Goal: Task Accomplishment & Management: Complete application form

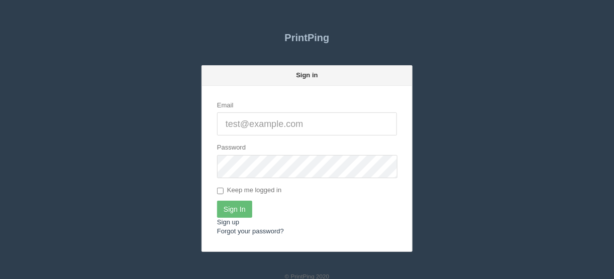
click at [264, 123] on input "Email" at bounding box center [307, 124] width 180 height 23
type input "[EMAIL_ADDRESS][DOMAIN_NAME]"
click at [231, 208] on input "Sign In" at bounding box center [234, 209] width 35 height 17
click at [236, 123] on input "Email" at bounding box center [307, 124] width 180 height 23
type input "[EMAIL_ADDRESS][DOMAIN_NAME]"
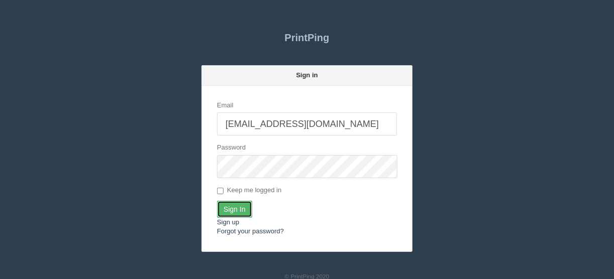
click at [228, 212] on input "Sign In" at bounding box center [234, 209] width 35 height 17
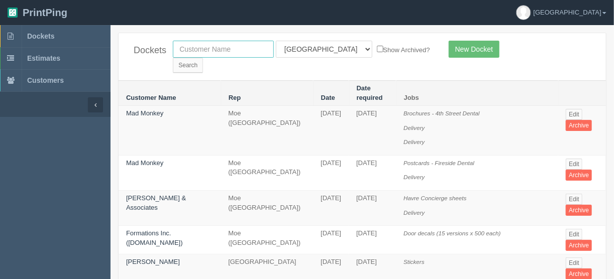
click at [215, 49] on input "text" at bounding box center [223, 49] width 101 height 17
type input "insal"
click at [203, 58] on input "Search" at bounding box center [188, 65] width 30 height 15
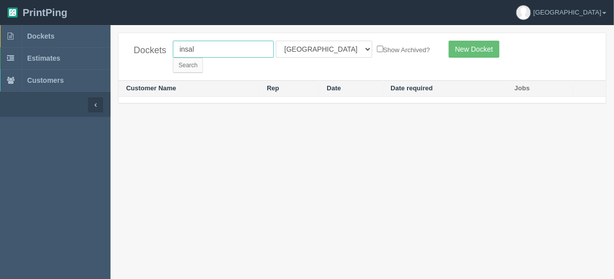
click at [185, 49] on input "insal" at bounding box center [223, 49] width 101 height 17
type input "inasal"
click at [203, 58] on input "Search" at bounding box center [188, 65] width 30 height 15
drag, startPoint x: 216, startPoint y: 48, endPoint x: 169, endPoint y: 48, distance: 47.3
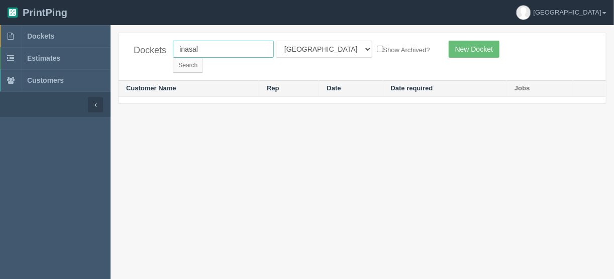
click at [169, 48] on div "inasal All Users Ali Ali Test 1 Aly Amy Ankit Arif Brandon Dan France Greg Jim …" at bounding box center [302, 57] width 275 height 32
type input "food"
click at [203, 58] on input "Search" at bounding box center [188, 65] width 30 height 15
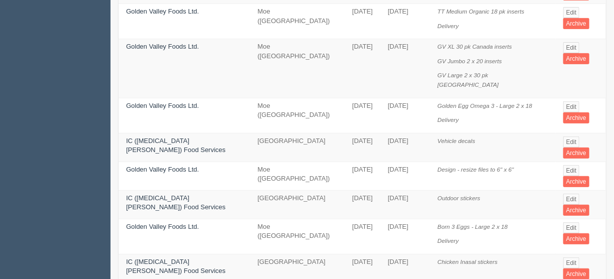
scroll to position [161, 0]
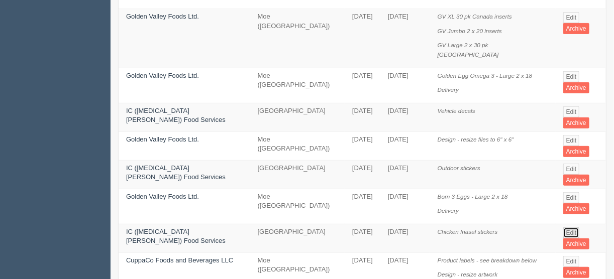
click at [571, 228] on link "Edit" at bounding box center [572, 233] width 17 height 11
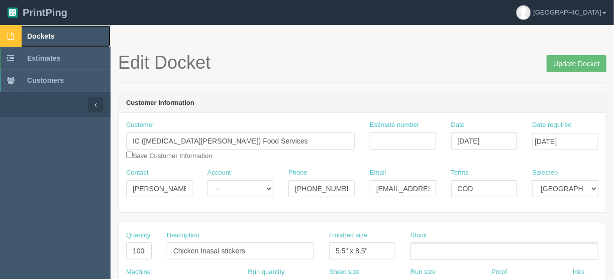
click at [42, 34] on span "Dockets" at bounding box center [40, 36] width 27 height 8
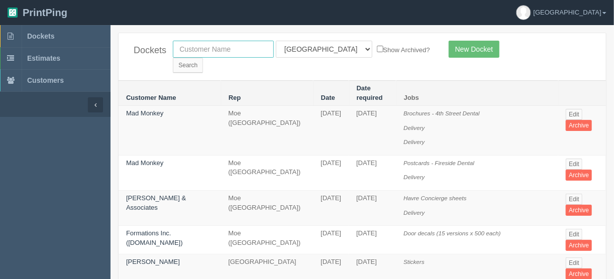
click at [194, 49] on input "text" at bounding box center [223, 49] width 101 height 17
type input "vibee"
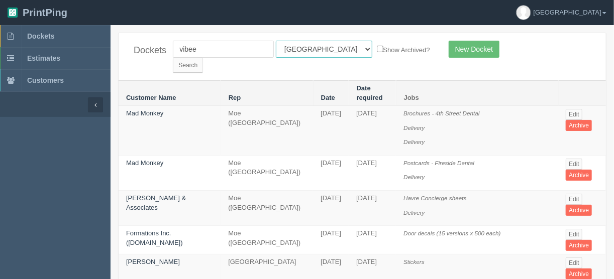
click at [319, 48] on select "All Users [PERSON_NAME] Test 1 [PERSON_NAME] [PERSON_NAME] [PERSON_NAME] France…" at bounding box center [324, 49] width 97 height 17
select select
click at [276, 41] on select "All Users [PERSON_NAME] Test 1 [PERSON_NAME] [PERSON_NAME] [PERSON_NAME] France…" at bounding box center [324, 49] width 97 height 17
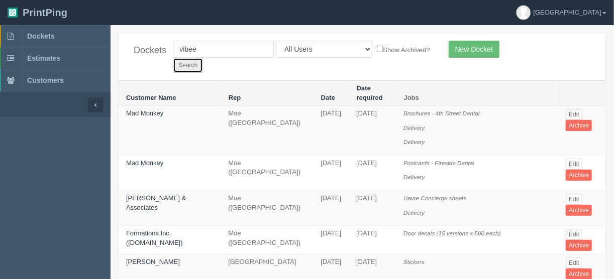
click at [203, 58] on input "Search" at bounding box center [188, 65] width 30 height 15
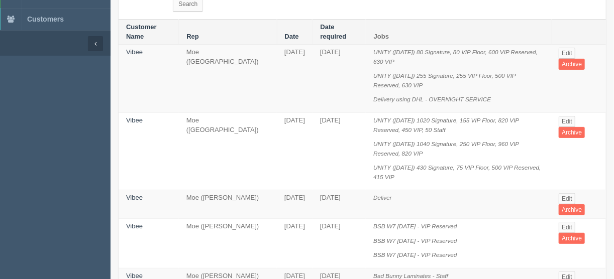
scroll to position [80, 0]
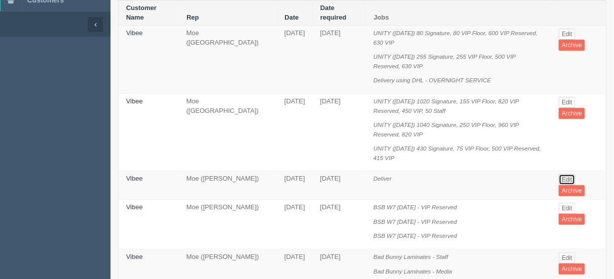
click at [568, 174] on link "Edit" at bounding box center [567, 179] width 17 height 11
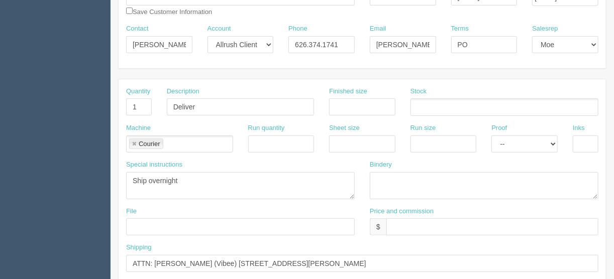
scroll to position [161, 0]
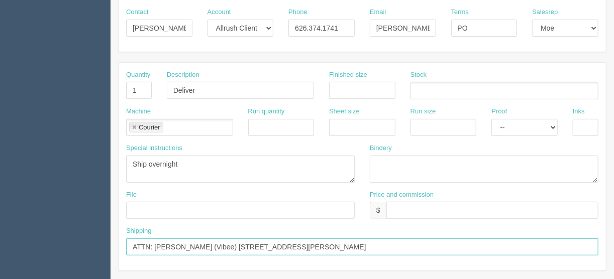
drag, startPoint x: 397, startPoint y: 243, endPoint x: 114, endPoint y: 257, distance: 282.8
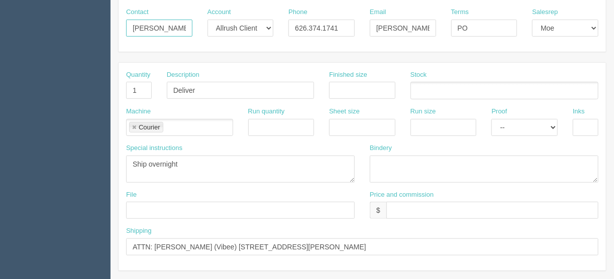
click at [182, 29] on input "Mike Huaynate" at bounding box center [159, 28] width 66 height 17
drag, startPoint x: 181, startPoint y: 27, endPoint x: 114, endPoint y: 27, distance: 67.4
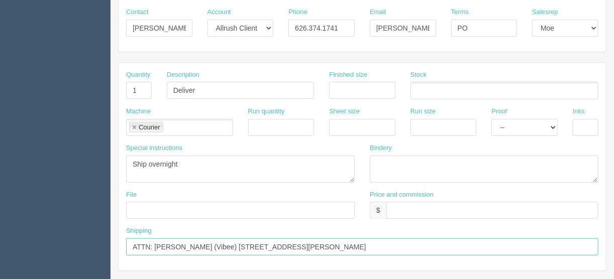
drag, startPoint x: 195, startPoint y: 243, endPoint x: 155, endPoint y: 243, distance: 39.7
click at [155, 243] on input "ATTN: Nicky Lambis (Vibee) 4660 Berg St, Suite 100 North Las Vegas, NV 89081" at bounding box center [362, 247] width 473 height 17
paste input "Mike Huaynate"
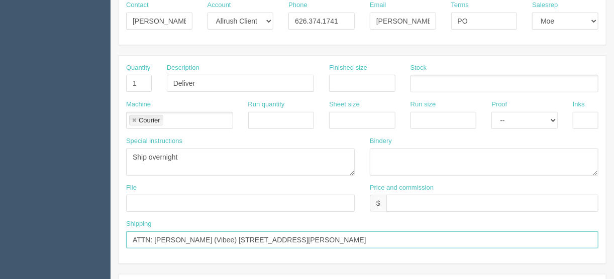
scroll to position [241, 0]
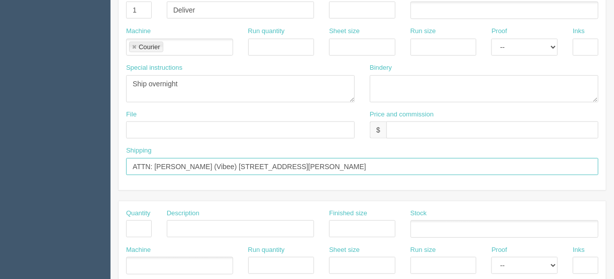
drag, startPoint x: 396, startPoint y: 163, endPoint x: 92, endPoint y: 186, distance: 305.0
click at [96, 186] on section "Dockets Estimates Customers" at bounding box center [307, 228] width 614 height 888
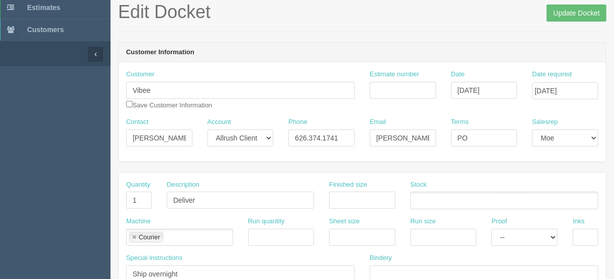
scroll to position [0, 0]
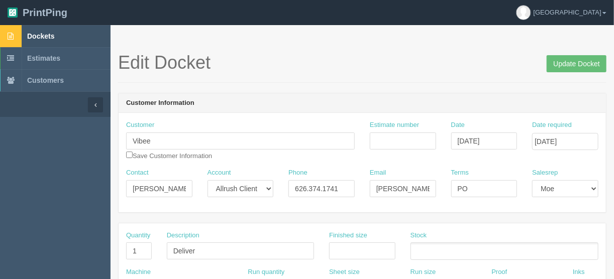
type input "ATTN: Mike Huaynate (Vibee) 4660 Berg St, Suite 100 North Las Vegas, NV 89081"
click at [44, 34] on span "Dockets" at bounding box center [40, 36] width 27 height 8
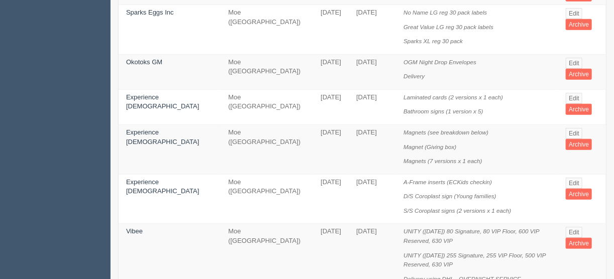
scroll to position [402, 0]
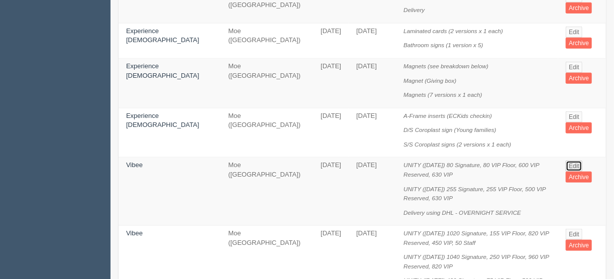
click at [568, 161] on link "Edit" at bounding box center [574, 166] width 17 height 11
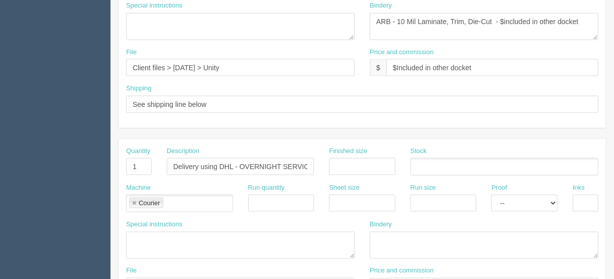
scroll to position [628, 0]
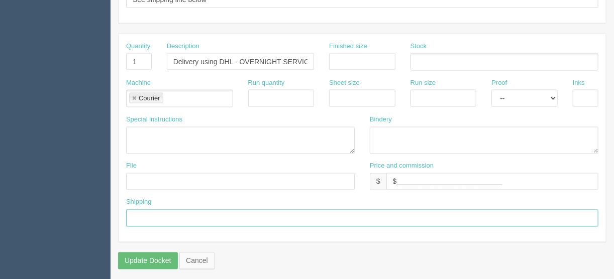
click at [151, 215] on input "text" at bounding box center [362, 218] width 473 height 17
paste input "ATTN: Mike Huaynate (Vibee) 4660 Berg St, Suite 100 North Las Vegas, NV 89081"
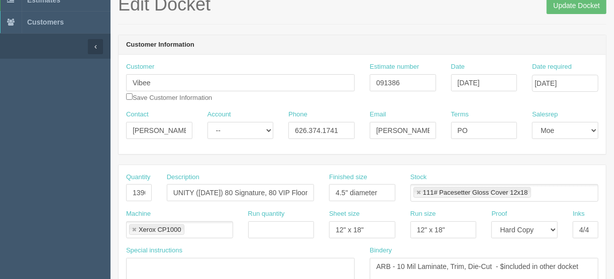
scroll to position [0, 0]
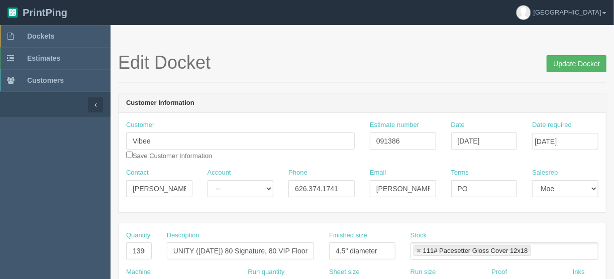
type input "ATTN: Mike Huaynate (Vibee) 4660 Berg St, Suite 100 North Las Vegas, NV 89081"
click at [574, 62] on input "Update Docket" at bounding box center [577, 63] width 60 height 17
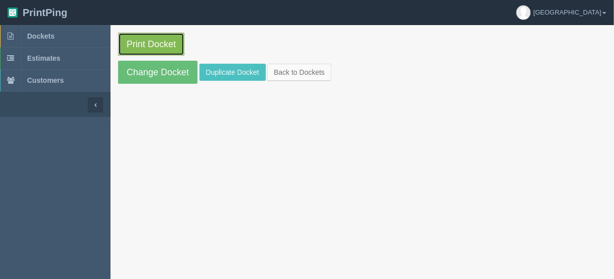
click at [160, 43] on link "Print Docket" at bounding box center [151, 44] width 66 height 23
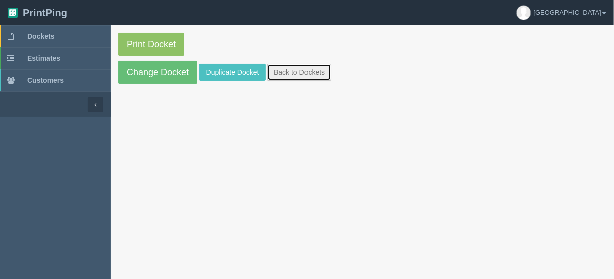
click at [306, 70] on link "Back to Dockets" at bounding box center [299, 72] width 64 height 17
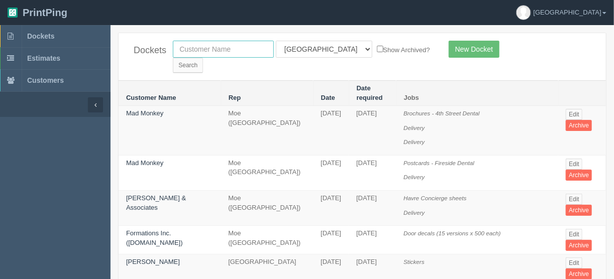
click at [245, 48] on input "text" at bounding box center [223, 49] width 101 height 17
type input "mad m"
click at [322, 47] on select "All Users [PERSON_NAME] Test 1 [PERSON_NAME] [PERSON_NAME] [PERSON_NAME] France…" at bounding box center [324, 49] width 97 height 17
select select
click at [276, 41] on select "All Users [PERSON_NAME] Test 1 [PERSON_NAME] [PERSON_NAME] [PERSON_NAME] France…" at bounding box center [324, 49] width 97 height 17
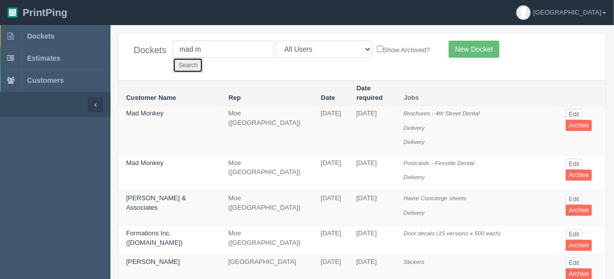
click at [203, 58] on input "Search" at bounding box center [188, 65] width 30 height 15
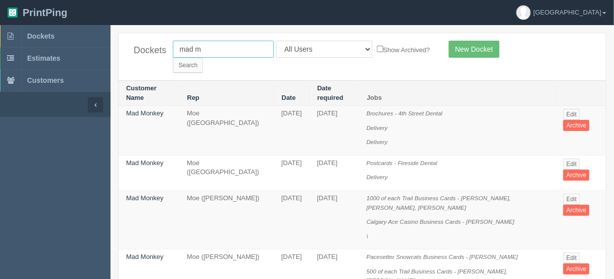
drag, startPoint x: 208, startPoint y: 47, endPoint x: 154, endPoint y: 48, distance: 53.8
click at [156, 47] on div "Dockets mad m All Users [PERSON_NAME] Test 1 [PERSON_NAME] [PERSON_NAME] [PERSO…" at bounding box center [363, 56] width 488 height 47
type input "great west"
click at [203, 58] on input "Search" at bounding box center [188, 65] width 30 height 15
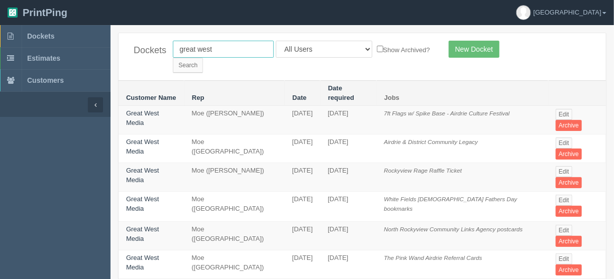
drag, startPoint x: 219, startPoint y: 51, endPoint x: 160, endPoint y: 50, distance: 58.8
click at [160, 50] on div "Dockets [GEOGRAPHIC_DATA] All Users [PERSON_NAME] Test 1 [PERSON_NAME] [PERSON_…" at bounding box center [363, 56] width 488 height 47
type input "mad monk"
click at [203, 58] on input "Search" at bounding box center [188, 65] width 30 height 15
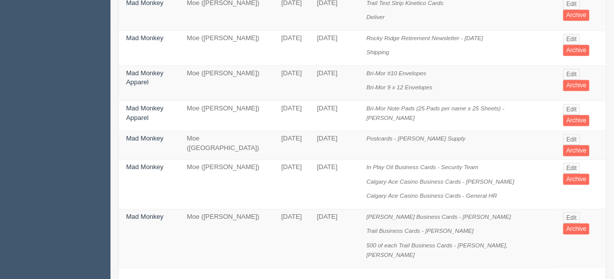
scroll to position [861, 0]
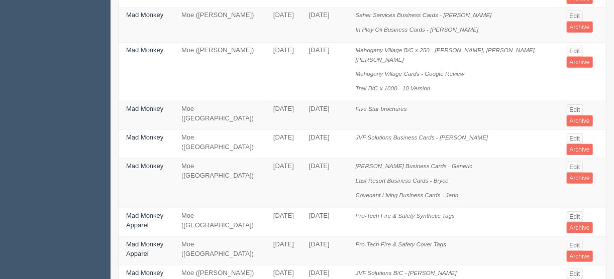
scroll to position [402, 0]
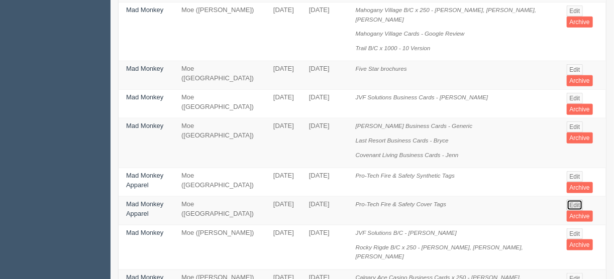
click at [573, 200] on link "Edit" at bounding box center [575, 205] width 17 height 11
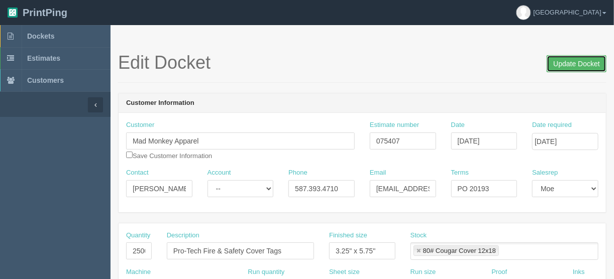
click at [570, 62] on input "Update Docket" at bounding box center [577, 63] width 60 height 17
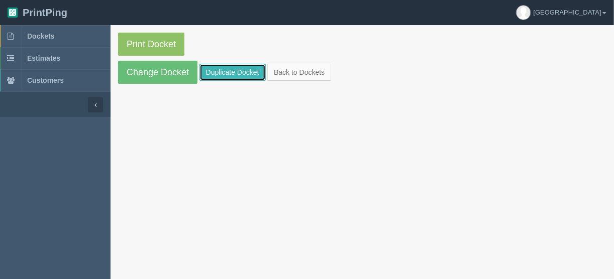
click at [230, 68] on link "Duplicate Docket" at bounding box center [233, 72] width 66 height 17
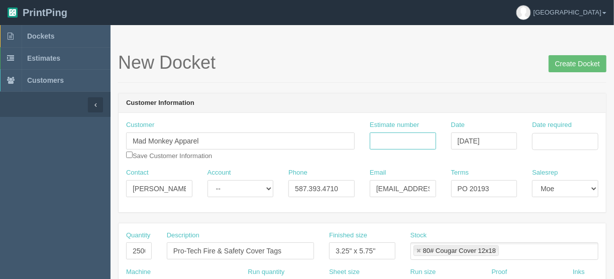
click at [381, 138] on input "Estimate number" at bounding box center [403, 141] width 66 height 17
type input "075407"
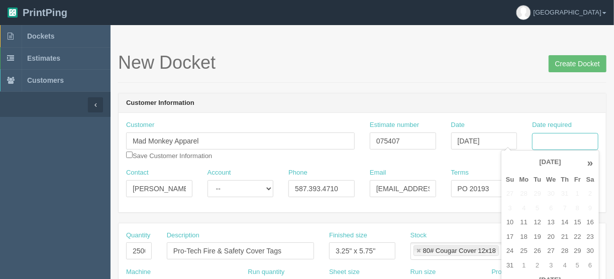
click at [567, 141] on input "Date required" at bounding box center [565, 141] width 66 height 17
click at [547, 225] on td "13" at bounding box center [551, 223] width 15 height 15
click at [567, 237] on td "21" at bounding box center [564, 237] width 13 height 15
type input "[DATE]"
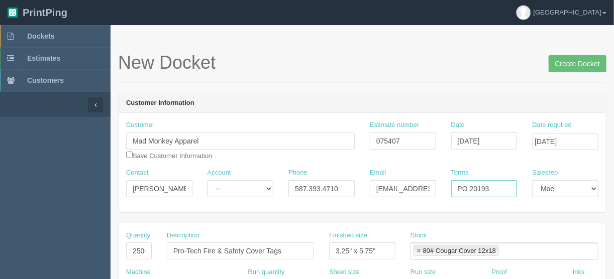
click at [493, 186] on input "PO 20193" at bounding box center [484, 188] width 66 height 17
type input "PO 21108"
click at [422, 188] on input "jussie@madmonkeyapparel.ca" at bounding box center [403, 188] width 66 height 17
click at [420, 188] on input "jussie@madmonkeyapparel.ca" at bounding box center [403, 188] width 66 height 17
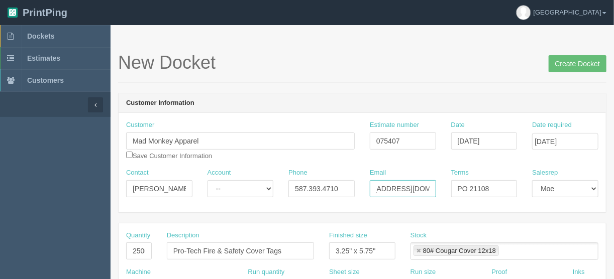
scroll to position [0, 15]
type input "jussie@madmonkey.ca"
click at [129, 154] on input "checkbox" at bounding box center [129, 155] width 7 height 7
checkbox input "true"
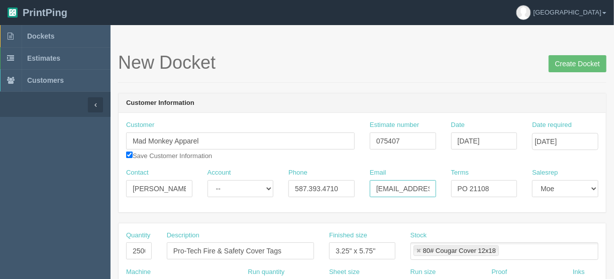
click at [396, 184] on input "jussie@madmonkey.ca" at bounding box center [403, 188] width 66 height 17
click at [580, 60] on input "Create Docket" at bounding box center [578, 63] width 58 height 17
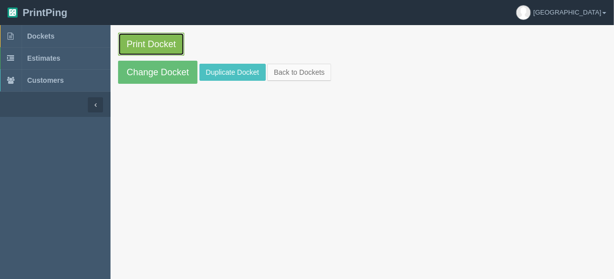
click at [150, 39] on link "Print Docket" at bounding box center [151, 44] width 66 height 23
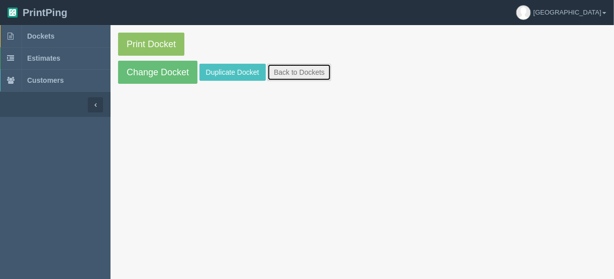
click at [285, 74] on link "Back to Dockets" at bounding box center [299, 72] width 64 height 17
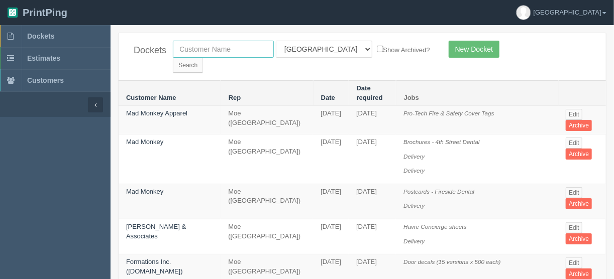
click at [214, 44] on input "text" at bounding box center [223, 49] width 101 height 17
type input "mad monk"
click at [203, 58] on input "Search" at bounding box center [188, 65] width 30 height 15
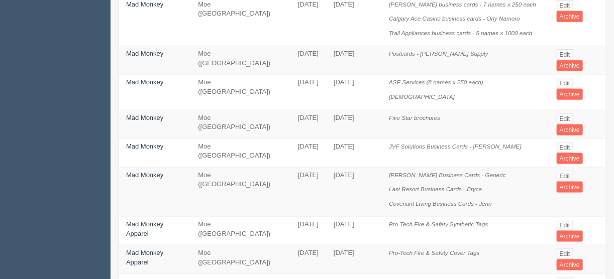
scroll to position [483, 0]
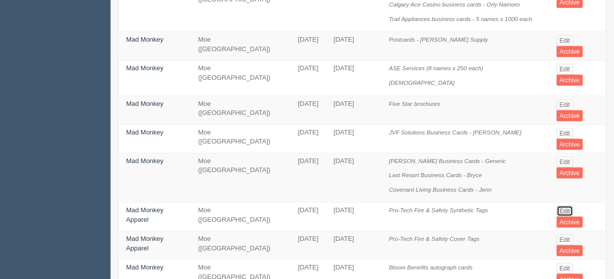
click at [564, 206] on link "Edit" at bounding box center [565, 211] width 17 height 11
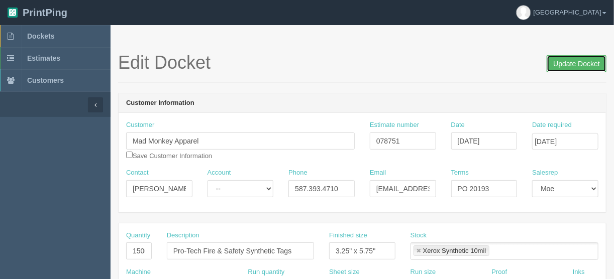
click at [568, 63] on input "Update Docket" at bounding box center [577, 63] width 60 height 17
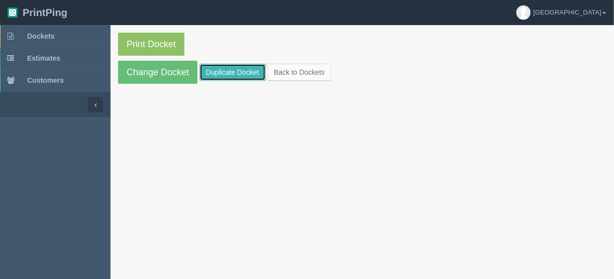
click at [244, 69] on link "Duplicate Docket" at bounding box center [233, 72] width 66 height 17
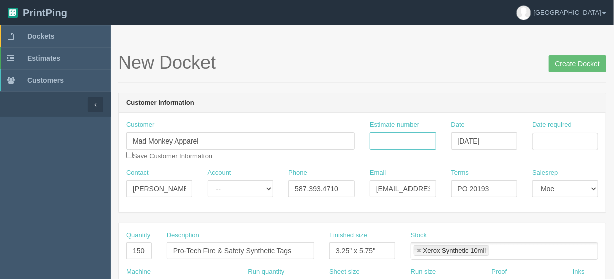
click at [397, 141] on input "Estimate number" at bounding box center [403, 141] width 66 height 17
type input "078571"
click at [568, 141] on input "Date required" at bounding box center [565, 141] width 66 height 17
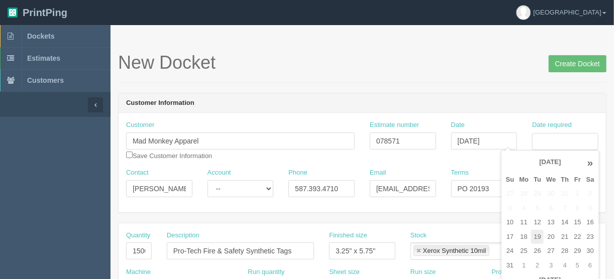
click at [535, 232] on td "19" at bounding box center [537, 237] width 13 height 15
click at [564, 234] on td "21" at bounding box center [564, 237] width 13 height 15
type input "August 21, 2025"
click at [348, 60] on h1 "New Docket Create Docket" at bounding box center [362, 63] width 489 height 20
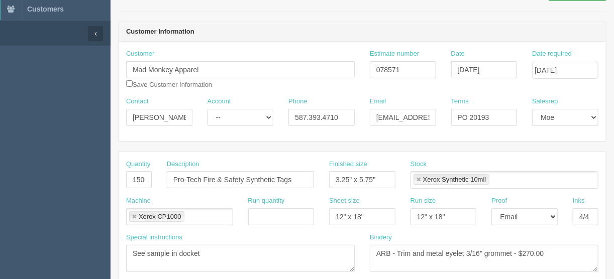
scroll to position [80, 0]
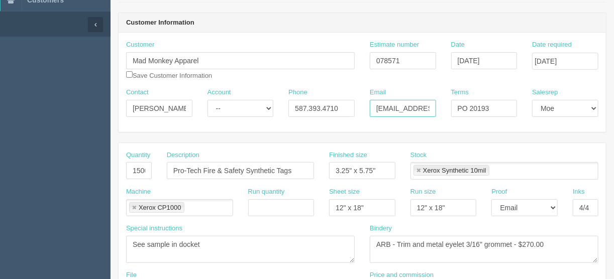
click at [421, 105] on input "jussie@madmonkeyapparel.ca" at bounding box center [403, 108] width 66 height 17
type input "jussie@madmonkey.ca"
click at [129, 74] on input "checkbox" at bounding box center [129, 74] width 7 height 7
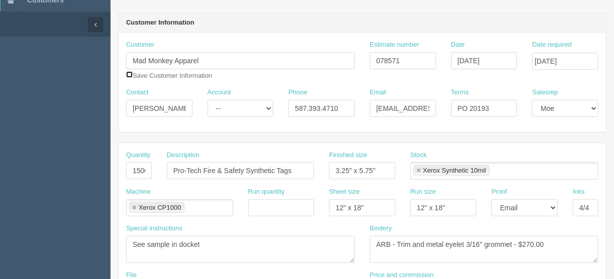
checkbox input "true"
drag, startPoint x: 505, startPoint y: 104, endPoint x: 497, endPoint y: 108, distance: 9.0
click at [504, 104] on input "PO 20193" at bounding box center [484, 108] width 66 height 17
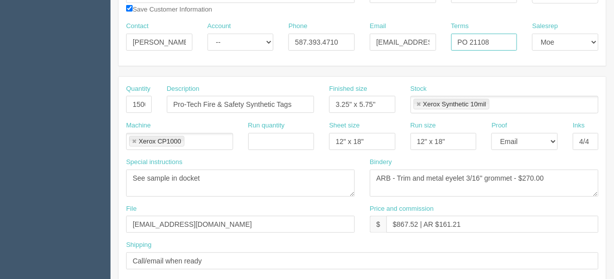
scroll to position [161, 0]
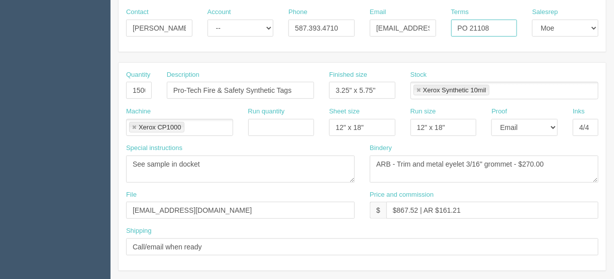
type input "PO 21108"
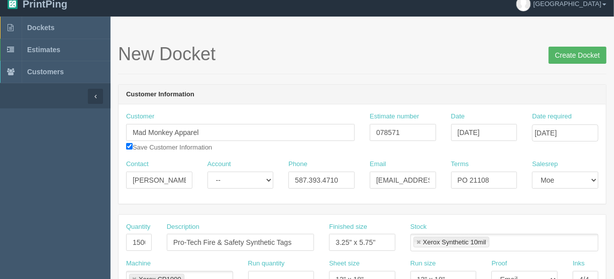
scroll to position [0, 0]
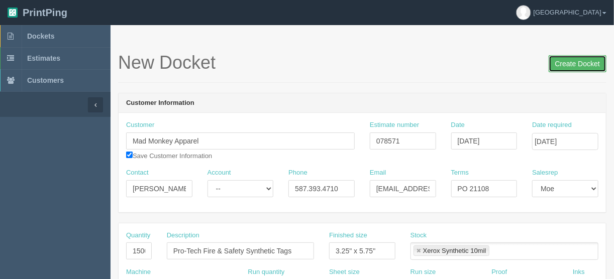
click at [574, 64] on input "Create Docket" at bounding box center [578, 63] width 58 height 17
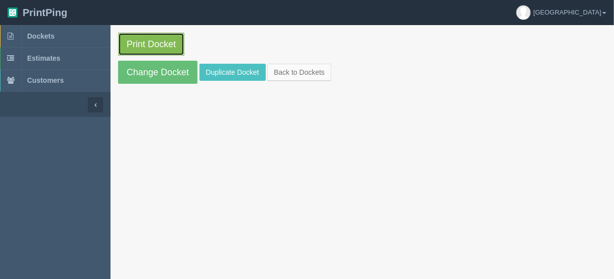
click at [148, 39] on link "Print Docket" at bounding box center [151, 44] width 66 height 23
